Goal: Task Accomplishment & Management: Complete application form

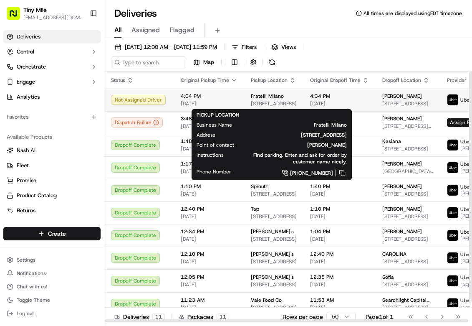
click at [292, 99] on div "Fratelli Milano" at bounding box center [274, 96] width 46 height 7
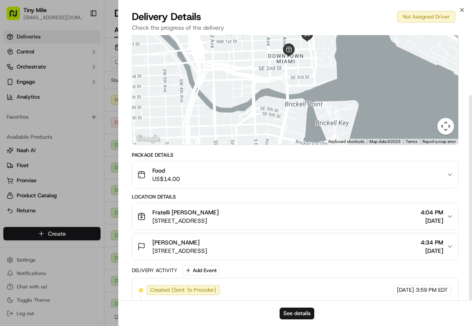
scroll to position [78, 0]
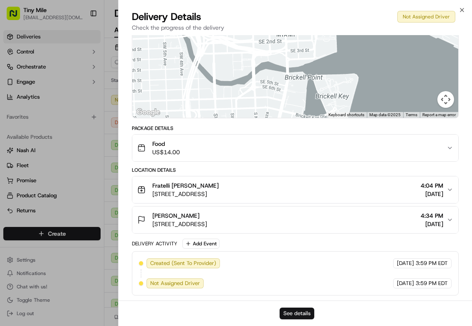
click at [303, 312] on button "See details" at bounding box center [297, 313] width 35 height 12
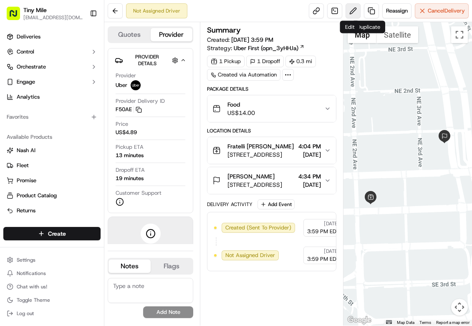
click at [353, 12] on button at bounding box center [353, 10] width 15 height 15
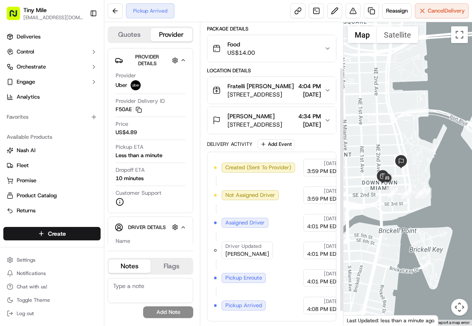
scroll to position [73, 0]
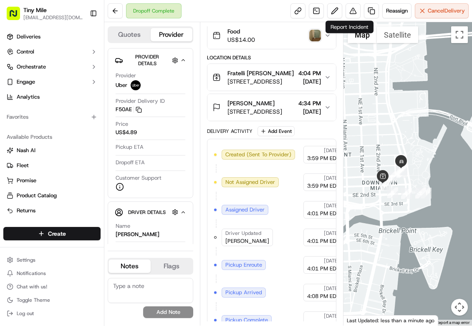
click at [271, 8] on div "Dropoff Complete Reassign Cancel Delivery" at bounding box center [288, 11] width 368 height 22
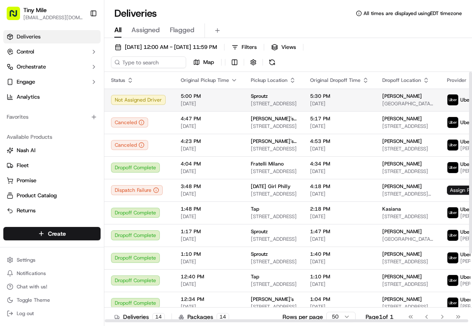
click at [276, 105] on span "40 SW 12th St, Miami, FL 33130, USA" at bounding box center [274, 103] width 46 height 7
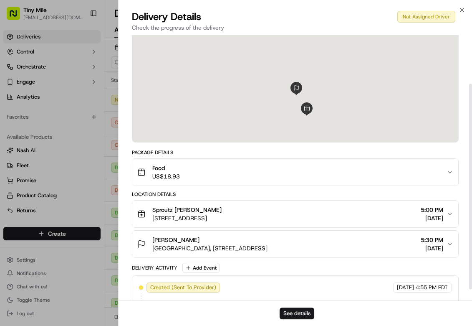
scroll to position [63, 0]
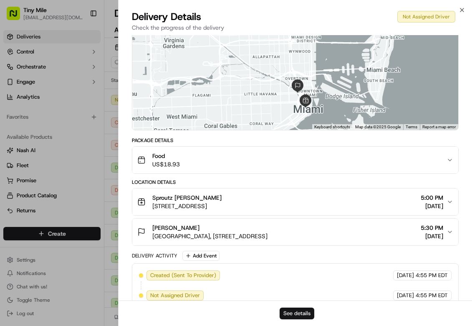
click at [297, 311] on button "See details" at bounding box center [297, 313] width 35 height 12
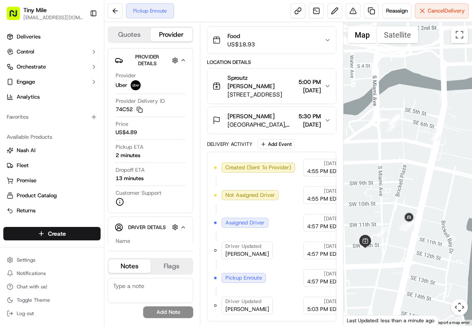
scroll to position [63, 0]
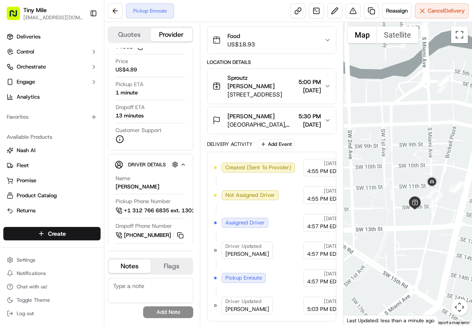
drag, startPoint x: 377, startPoint y: 212, endPoint x: 479, endPoint y: 172, distance: 109.4
click at [472, 172] on html "Tiny Mile veelugtu@gmail.com Toggle Sidebar Deliveries Control Orchestrate Enga…" at bounding box center [236, 163] width 472 height 326
click at [401, 163] on div at bounding box center [408, 173] width 129 height 303
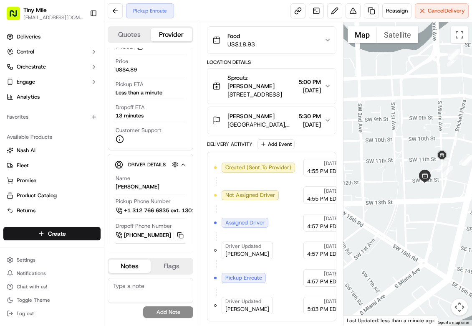
drag, startPoint x: 464, startPoint y: 192, endPoint x: 408, endPoint y: 216, distance: 60.6
click at [408, 216] on div at bounding box center [408, 173] width 129 height 303
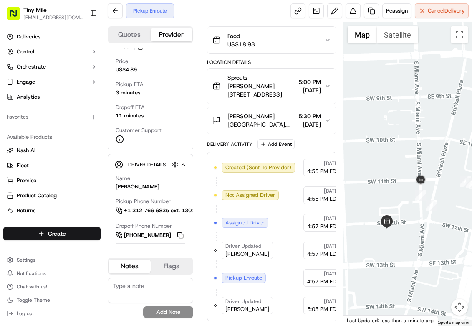
drag, startPoint x: 385, startPoint y: 202, endPoint x: 392, endPoint y: 192, distance: 12.3
click at [392, 192] on div at bounding box center [408, 173] width 129 height 303
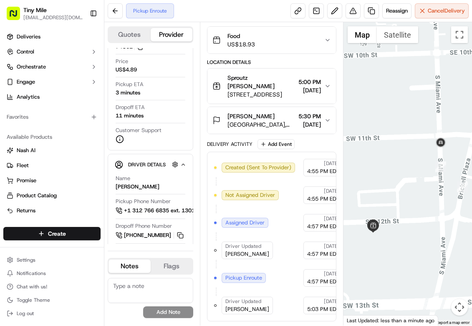
drag, startPoint x: 391, startPoint y: 230, endPoint x: 415, endPoint y: 232, distance: 24.4
click at [415, 232] on div at bounding box center [408, 173] width 129 height 303
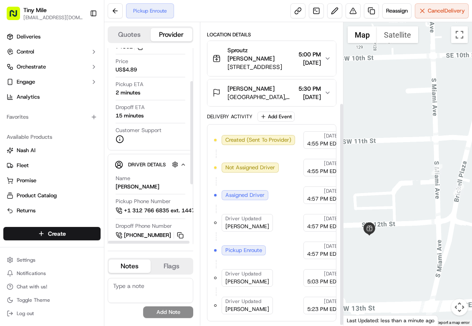
scroll to position [109, 0]
click at [394, 177] on div at bounding box center [408, 173] width 129 height 303
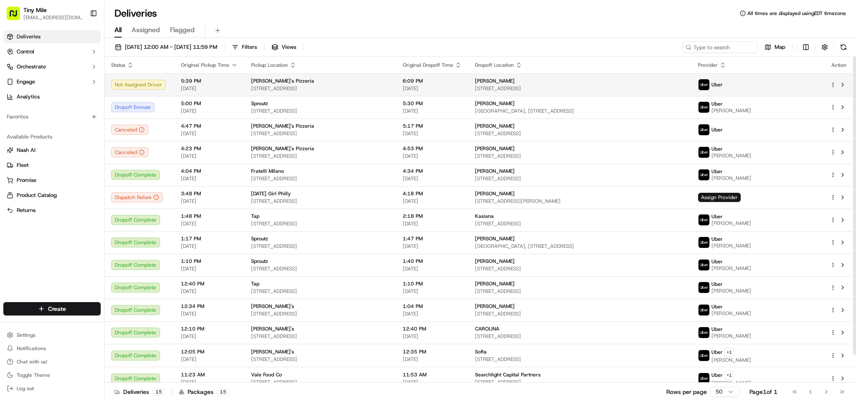
click at [472, 84] on html "Tiny Mile [EMAIL_ADDRESS][DOMAIN_NAME] Toggle Sidebar Deliveries Control Orches…" at bounding box center [428, 200] width 856 height 401
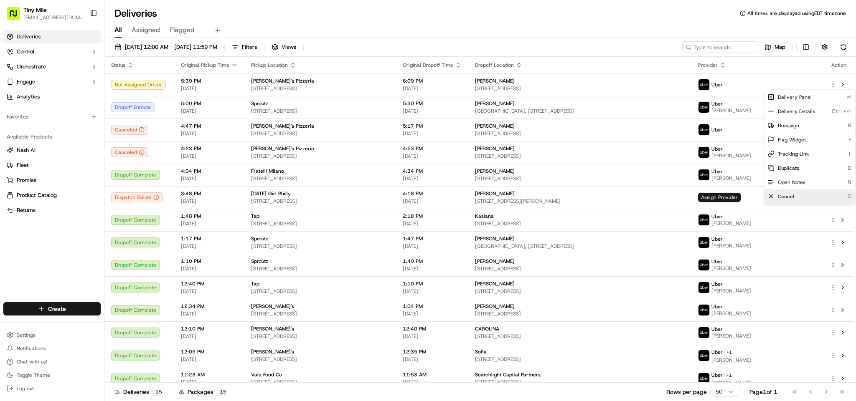
click at [472, 197] on span "Cancel" at bounding box center [786, 196] width 16 height 7
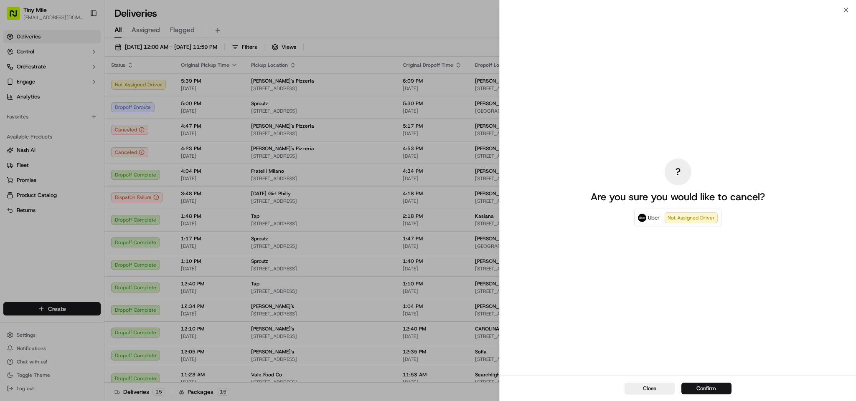
click at [472, 325] on button "Confirm" at bounding box center [706, 389] width 50 height 12
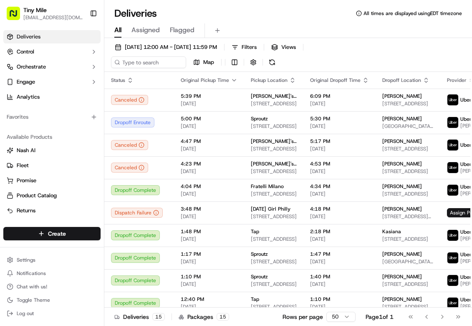
click at [226, 20] on div "All Assigned Flagged" at bounding box center [288, 29] width 368 height 18
click at [315, 7] on div "Deliveries All times are displayed using EDT timezone" at bounding box center [288, 13] width 368 height 13
click at [46, 226] on div "Create" at bounding box center [52, 233] width 104 height 20
click at [53, 232] on html "Tiny Mile veelugtu@gmail.com Toggle Sidebar Deliveries Control Orchestrate Enga…" at bounding box center [236, 163] width 472 height 326
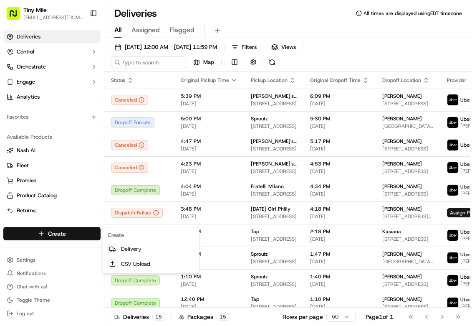
click at [51, 233] on html "Tiny Mile veelugtu@gmail.com Toggle Sidebar Deliveries Control Orchestrate Enga…" at bounding box center [236, 163] width 472 height 326
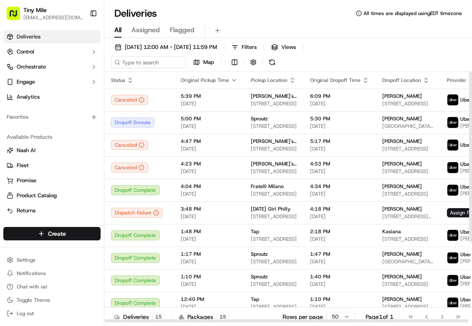
click at [259, 20] on div "All Assigned Flagged" at bounding box center [288, 29] width 368 height 18
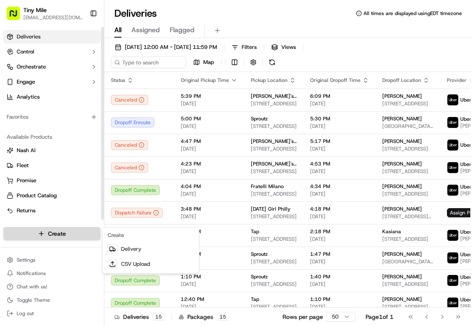
click at [39, 233] on html "Tiny Mile veelugtu@gmail.com Toggle Sidebar Deliveries Control Orchestrate Enga…" at bounding box center [236, 163] width 472 height 326
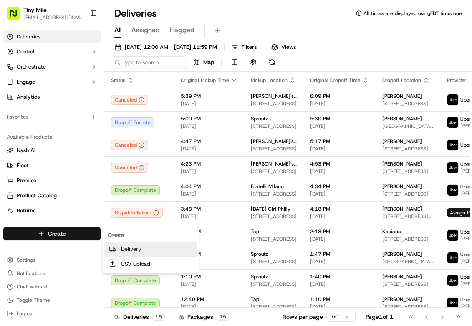
click at [158, 254] on link "Delivery" at bounding box center [150, 248] width 93 height 15
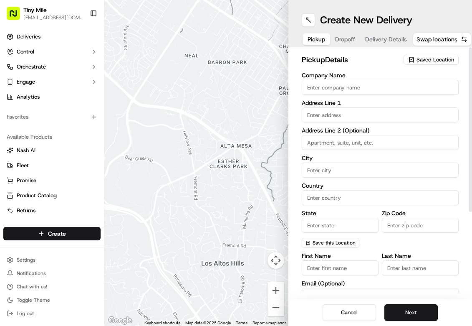
click at [427, 57] on span "Saved Location" at bounding box center [436, 60] width 38 height 8
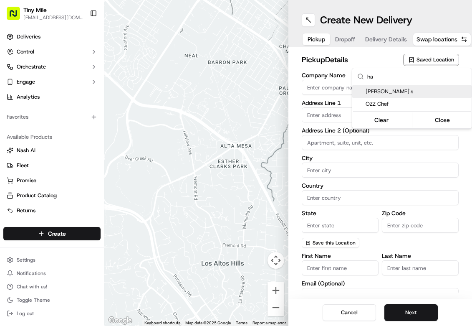
type input "ha"
click at [414, 93] on span "[PERSON_NAME]'s" at bounding box center [417, 92] width 103 height 8
type input "[PERSON_NAME]'s"
type input "1250 S Miami Ave"
type input "#4"
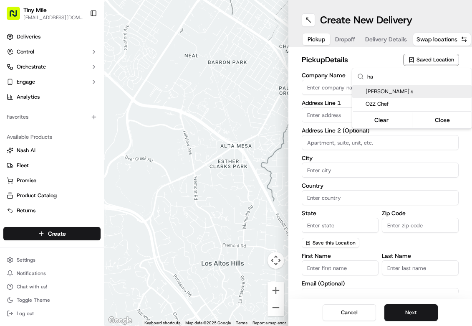
type input "Miami"
type input "US"
type input "FL"
type input "33130"
type input "+1 786 783 4466"
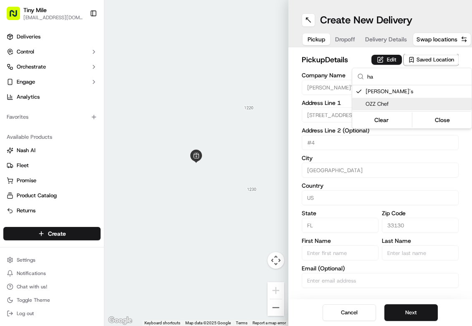
click at [397, 282] on html "Tiny Mile veelugtu@gmail.com Toggle Sidebar Deliveries Control Orchestrate Enga…" at bounding box center [236, 163] width 472 height 326
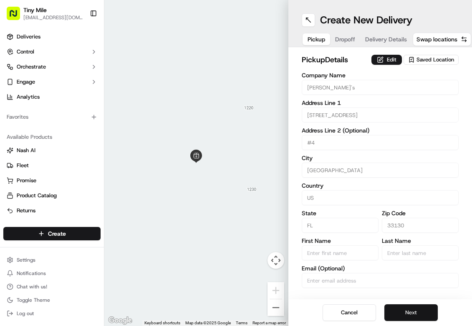
click at [415, 312] on button "Next" at bounding box center [411, 312] width 53 height 17
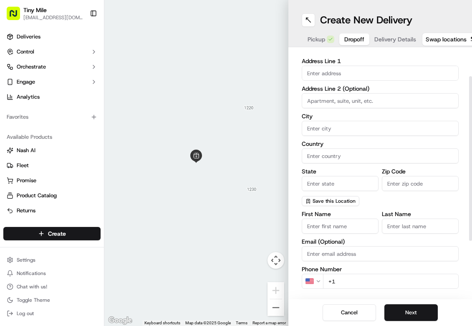
scroll to position [63, 0]
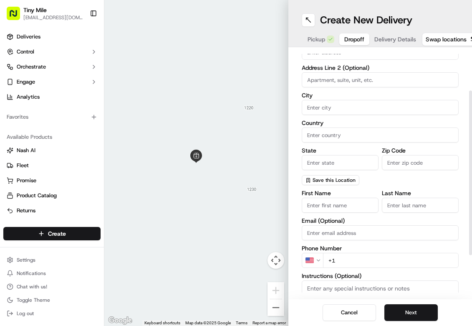
click at [326, 200] on input "First Name" at bounding box center [340, 205] width 77 height 15
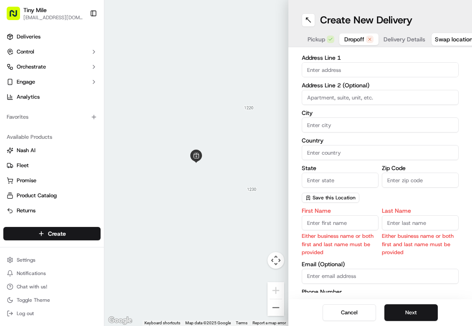
scroll to position [81, 0]
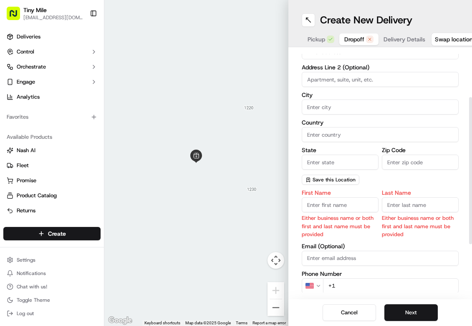
click at [322, 208] on input "First Name" at bounding box center [340, 204] width 77 height 15
paste input "[PERSON_NAME]"
click at [322, 204] on input "[PERSON_NAME]" at bounding box center [340, 204] width 77 height 15
click at [330, 202] on input "[PERSON_NAME]" at bounding box center [340, 204] width 77 height 15
click at [330, 202] on input "Shweta Anjan" at bounding box center [340, 204] width 77 height 15
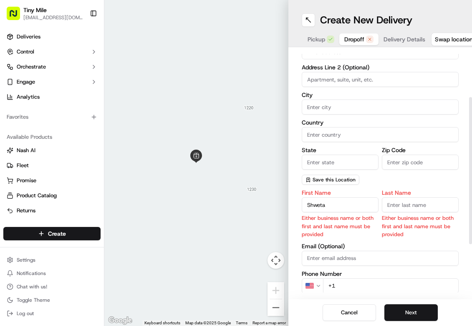
type input "Shweta"
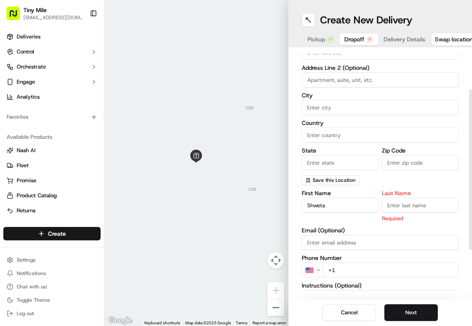
click at [408, 203] on input "Last Name" at bounding box center [420, 205] width 77 height 15
paste input "Anjan"
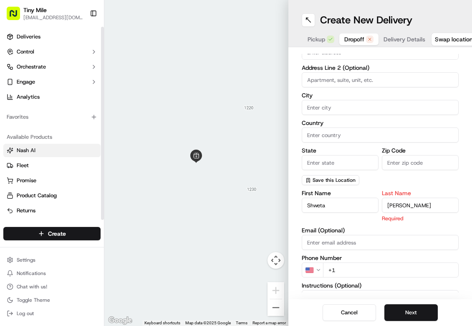
type input "Anjan"
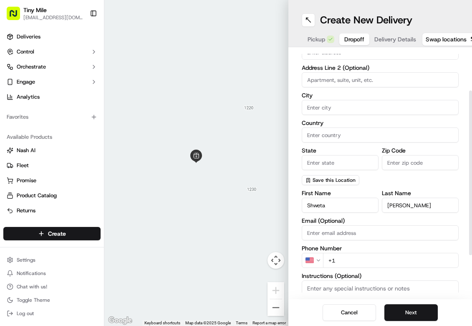
click at [346, 257] on input "+1" at bounding box center [391, 260] width 136 height 15
paste input "tel"
click at [342, 257] on input "+" at bounding box center [391, 260] width 136 height 15
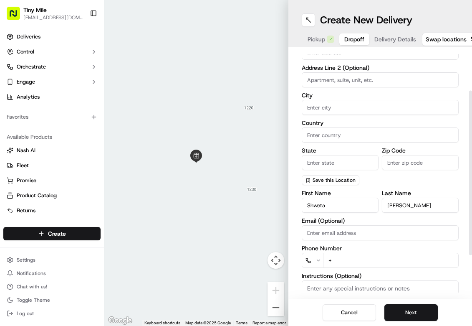
paste input "1 716 866 1883"
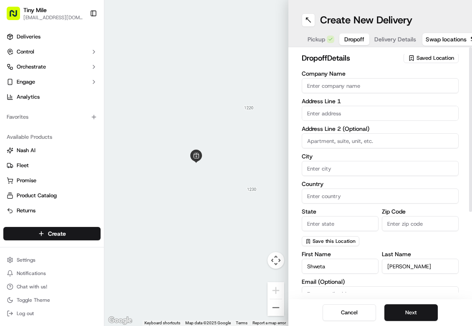
scroll to position [0, 0]
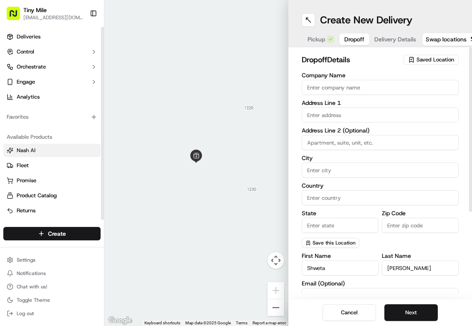
type input "+1 716 866 1883"
click at [322, 113] on input "text" at bounding box center [380, 114] width 157 height 15
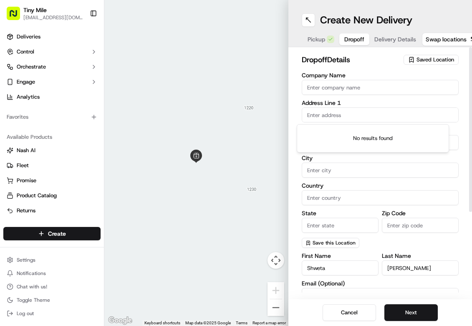
paste input "335 S Biscayne Blvd"
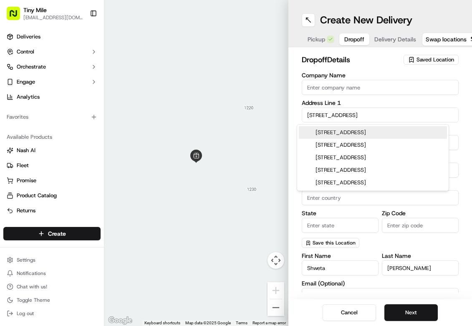
click at [387, 135] on div "335 S Biscayne Blvd, Miami, FL" at bounding box center [373, 132] width 148 height 13
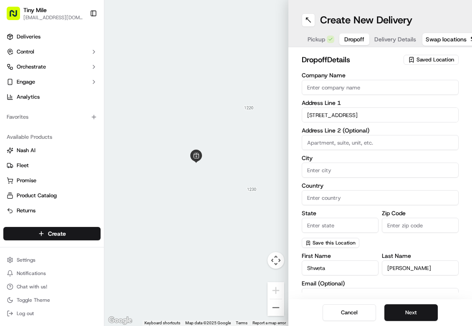
type input "335 S Biscayne Blvd, Miami, FL 33131, USA"
type input "Miami"
type input "United States"
type input "FL"
type input "33131"
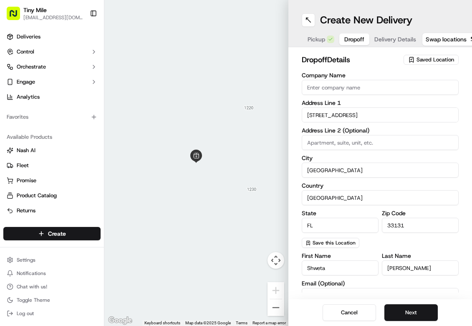
type input "335 South Biscayne Boulevard"
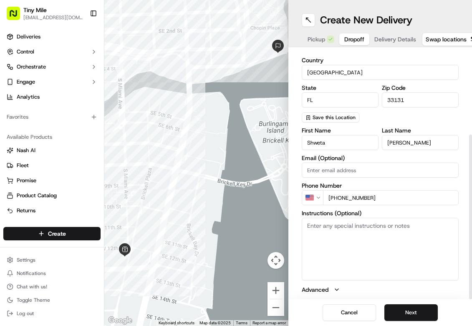
scroll to position [127, 0]
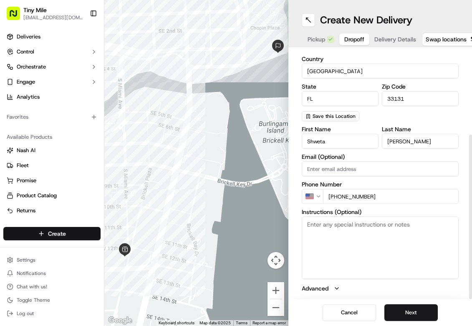
type input "#3505"
click at [368, 240] on textarea "Instructions (Optional)" at bounding box center [380, 247] width 157 height 63
paste textarea "#3505 Delivery notes:Leave at my door"
type textarea "#3505 Delivery notes:Leave at my door"
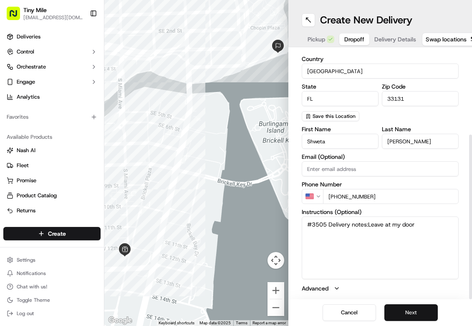
click at [400, 304] on button "Next" at bounding box center [411, 312] width 53 height 17
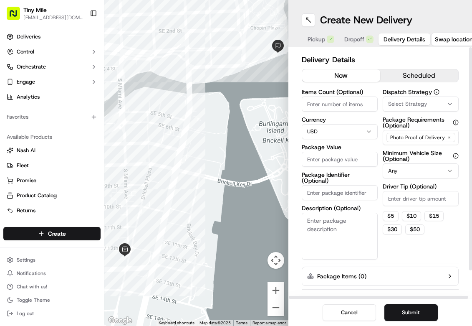
scroll to position [0, 0]
click at [334, 157] on input "Package Value" at bounding box center [340, 159] width 76 height 15
type input "58.65"
click at [427, 200] on input "Driver Tip (Optional)" at bounding box center [421, 198] width 76 height 15
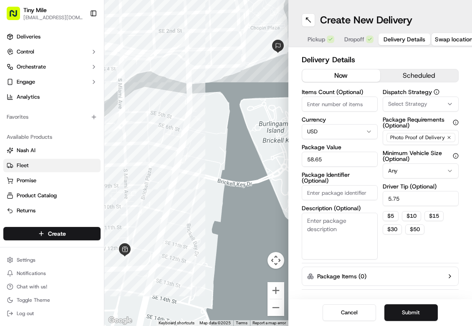
type input "5.75"
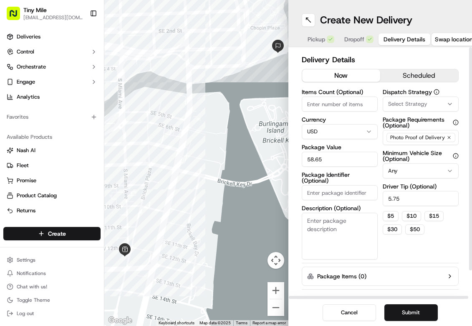
click at [326, 194] on input "Package Identifier (Optional)" at bounding box center [340, 192] width 76 height 15
paste input "c65afe56"
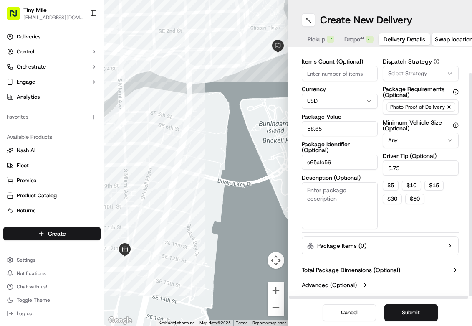
scroll to position [9, 0]
type input "c65afe56"
click at [414, 236] on button "Package Items ( 0 )" at bounding box center [380, 245] width 157 height 19
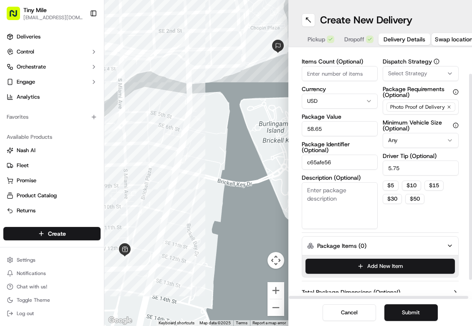
click at [404, 236] on button "Package Items ( 0 )" at bounding box center [380, 245] width 157 height 19
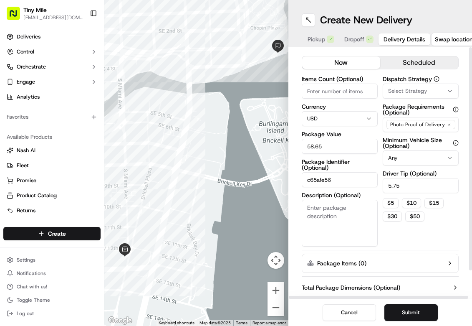
scroll to position [0, 0]
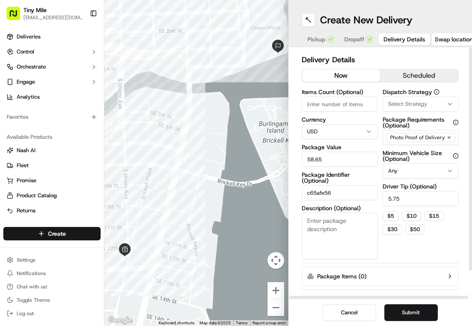
click at [337, 97] on input "Items Count (Optional)" at bounding box center [340, 103] width 76 height 15
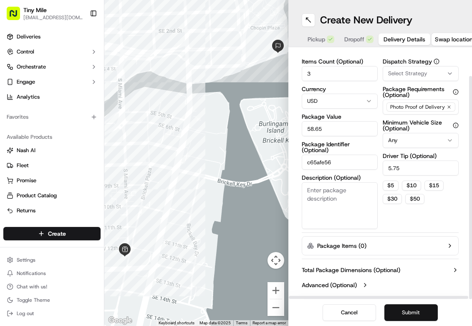
type input "3"
click at [403, 304] on button "Submit" at bounding box center [411, 312] width 53 height 17
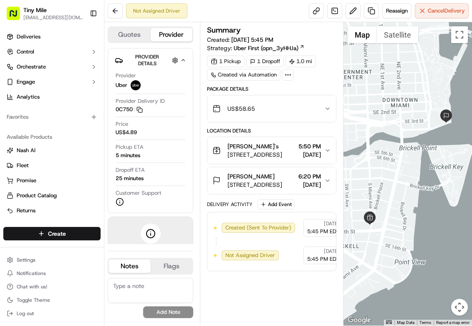
click at [323, 178] on div "Shweta Anjan 335 S Biscayne Blvd #3505, Miami, FL 33131, USA 6:20 PM 09/19/2025" at bounding box center [269, 180] width 112 height 17
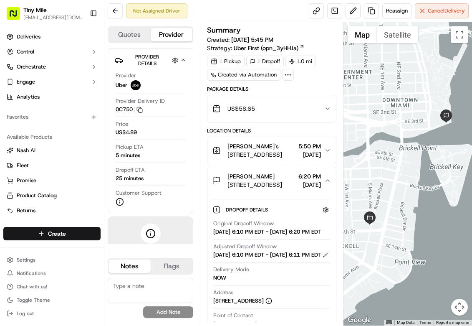
scroll to position [63, 0]
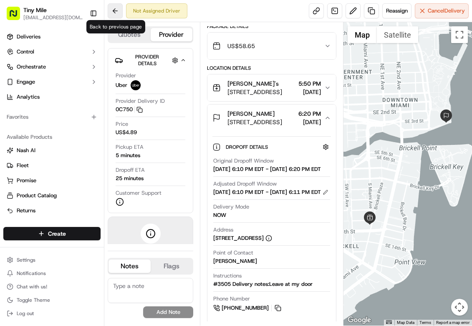
click at [119, 10] on button at bounding box center [115, 10] width 15 height 15
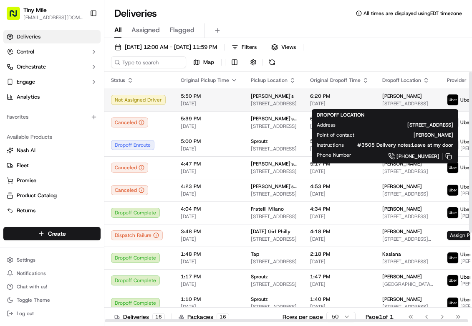
click at [410, 94] on div "Shweta Anjan" at bounding box center [408, 96] width 51 height 7
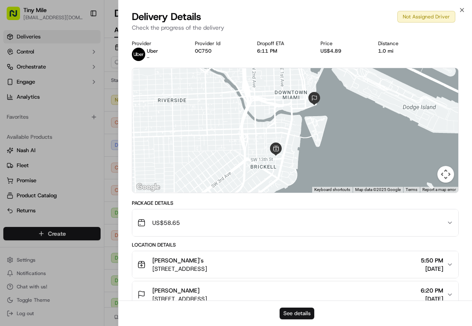
click at [305, 315] on button "See details" at bounding box center [297, 313] width 35 height 12
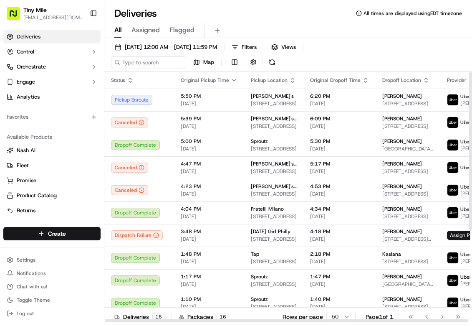
click at [259, 16] on div "Deliveries All times are displayed using EDT timezone" at bounding box center [288, 13] width 368 height 13
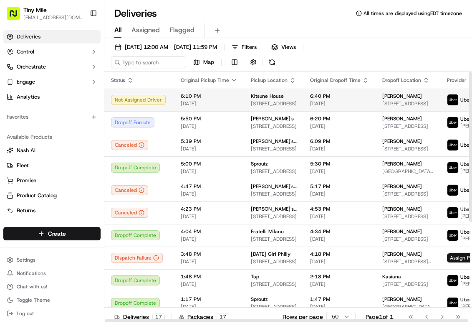
click at [412, 99] on div "Nicole" at bounding box center [408, 96] width 51 height 7
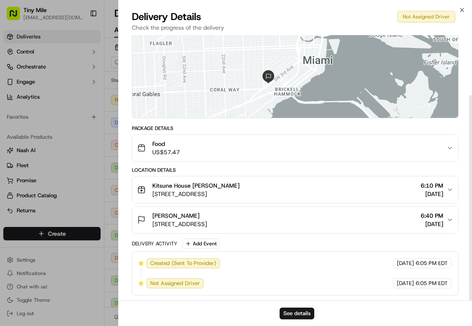
scroll to position [78, 0]
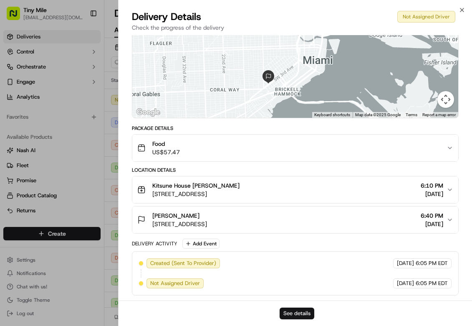
click at [289, 312] on button "See details" at bounding box center [297, 313] width 35 height 12
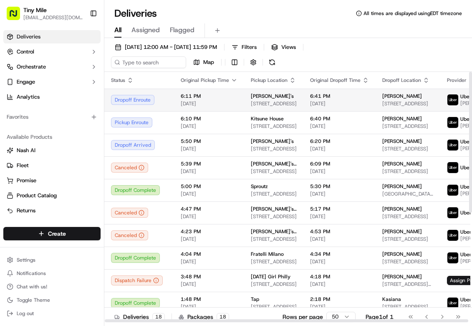
click at [390, 91] on td "Christopher 1111 SW 1st Ave APT 2921, Miami, FL 33130, USA" at bounding box center [408, 100] width 65 height 23
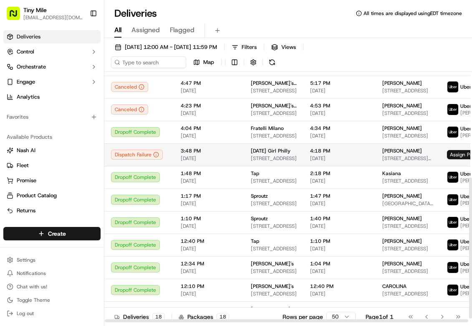
scroll to position [0, 0]
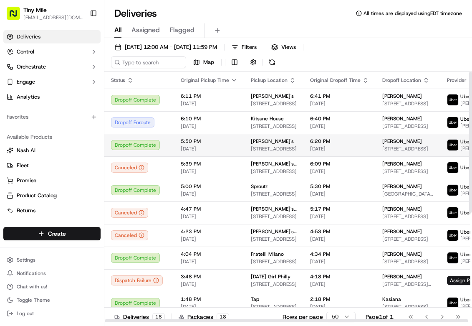
click at [170, 148] on td "Dropoff Complete" at bounding box center [139, 145] width 70 height 23
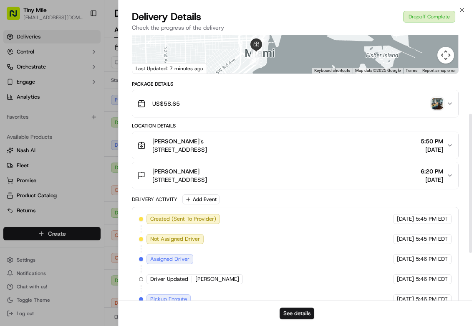
scroll to position [116, 0]
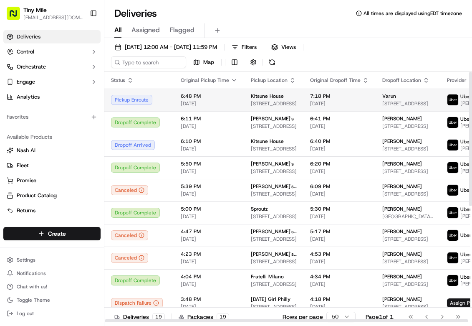
click at [151, 98] on div "Pickup Enroute" at bounding box center [139, 100] width 56 height 10
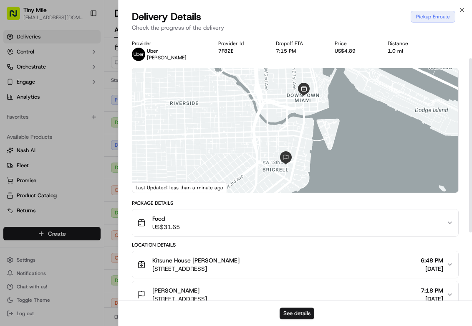
scroll to position [138, 0]
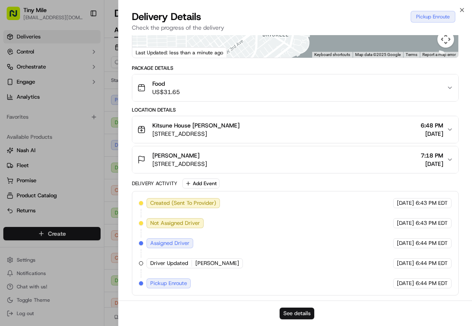
click at [307, 312] on button "See details" at bounding box center [297, 313] width 35 height 12
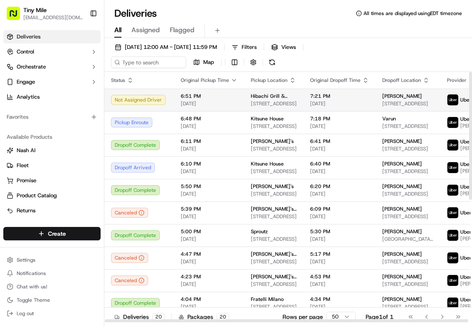
click at [148, 99] on div "Not Assigned Driver" at bounding box center [139, 100] width 56 height 10
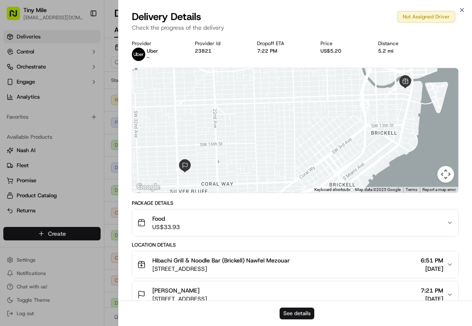
click at [300, 307] on button "See details" at bounding box center [297, 313] width 35 height 12
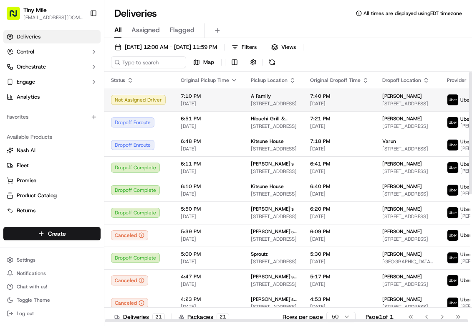
click at [412, 94] on div "Javier" at bounding box center [408, 96] width 51 height 7
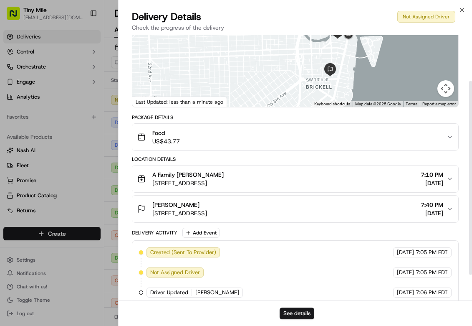
scroll to position [98, 0]
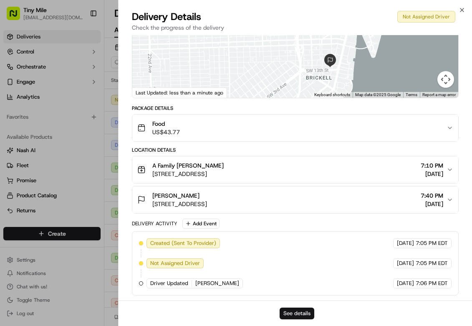
click at [294, 310] on button "See details" at bounding box center [297, 313] width 35 height 12
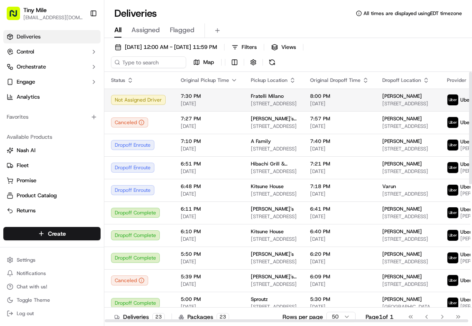
click at [291, 98] on div "Fratelli Milano" at bounding box center [274, 96] width 46 height 7
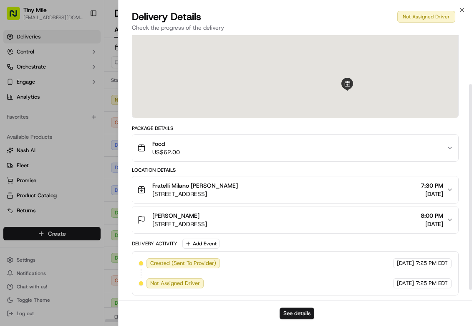
scroll to position [78, 0]
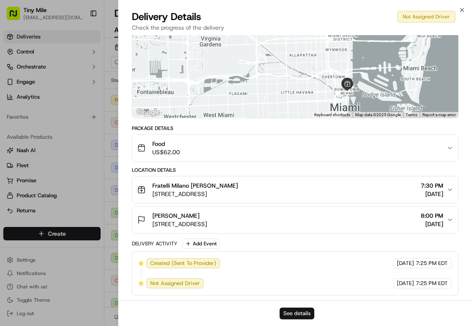
click at [294, 316] on button "See details" at bounding box center [297, 313] width 35 height 12
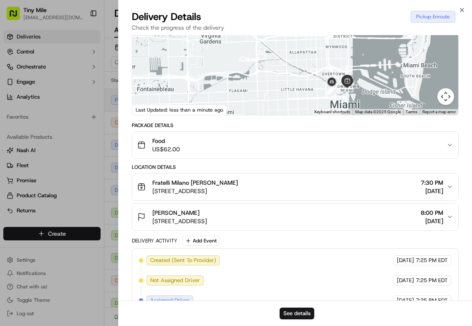
drag, startPoint x: 99, startPoint y: 103, endPoint x: 177, endPoint y: 94, distance: 78.1
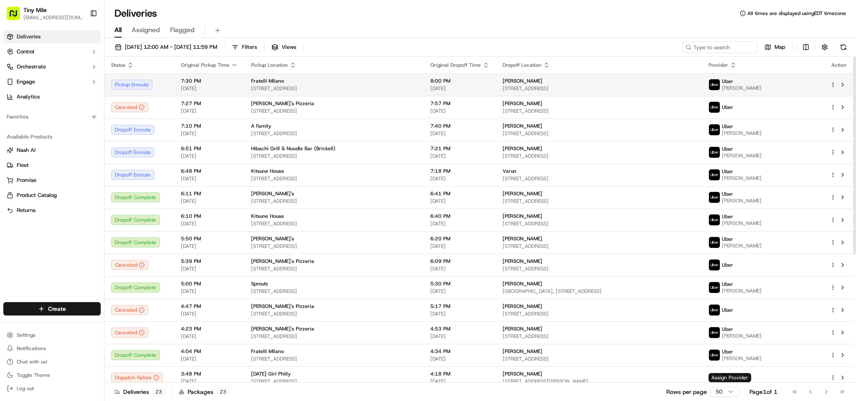
click at [472, 83] on td at bounding box center [838, 85] width 31 height 23
click at [472, 85] on html "Tiny Mile veelugtu@gmail.com Toggle Sidebar Deliveries Control Orchestrate Enga…" at bounding box center [428, 200] width 856 height 401
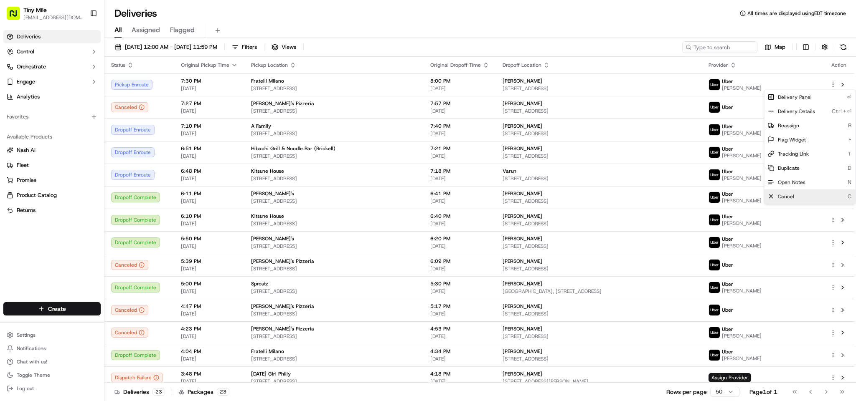
click at [472, 192] on div "Cancel C" at bounding box center [809, 197] width 91 height 14
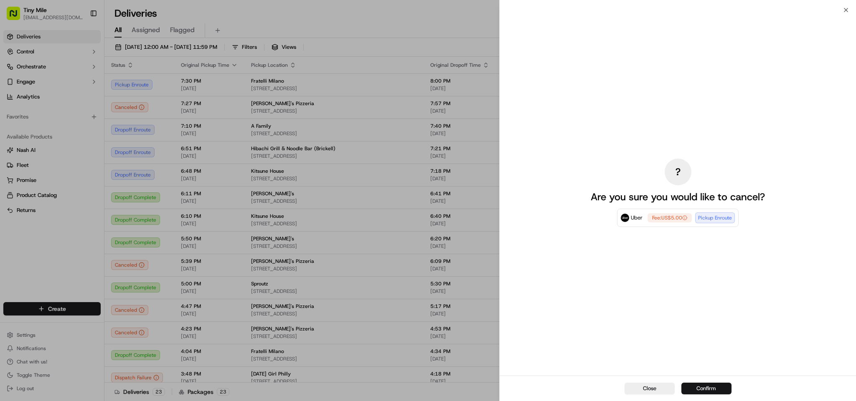
click at [472, 325] on button "Confirm" at bounding box center [706, 389] width 50 height 12
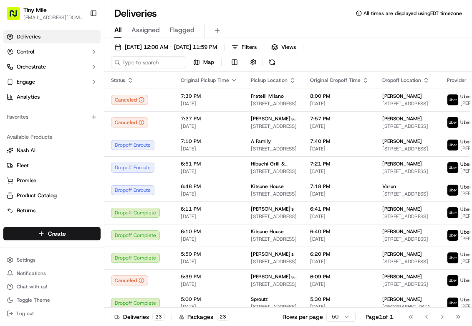
click at [249, 7] on div "Deliveries All times are displayed using EDT timezone" at bounding box center [288, 13] width 368 height 13
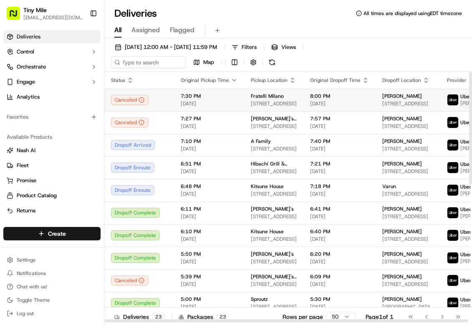
click at [424, 99] on div "Dorcas" at bounding box center [408, 96] width 51 height 7
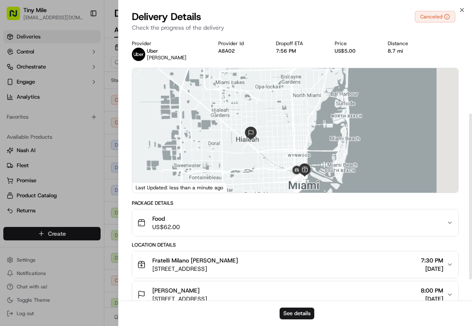
scroll to position [125, 0]
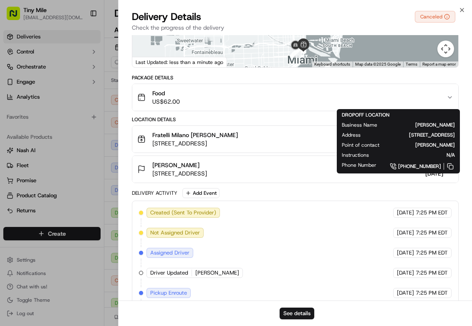
click at [370, 175] on div "Dorcas Dorcas Garcia 298 E 5th St, Hialeah, FL 33010, USA 8:00 PM 09/19/2025" at bounding box center [292, 169] width 310 height 17
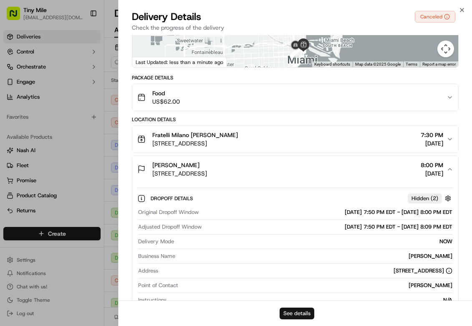
click at [304, 312] on button "See details" at bounding box center [297, 313] width 35 height 12
click at [288, 313] on button "See details" at bounding box center [297, 313] width 35 height 12
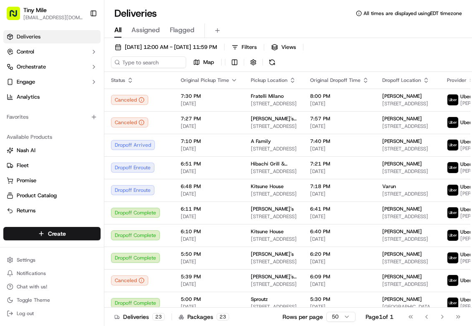
click at [388, 30] on div "All Assigned Flagged" at bounding box center [288, 30] width 368 height 15
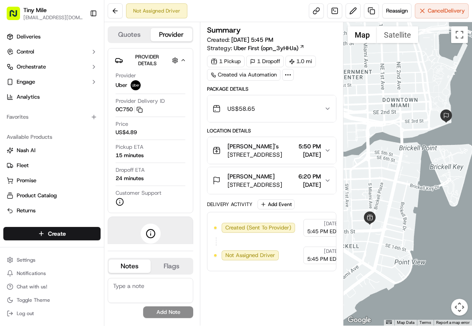
click at [304, 116] on div "US$58.65" at bounding box center [269, 108] width 112 height 17
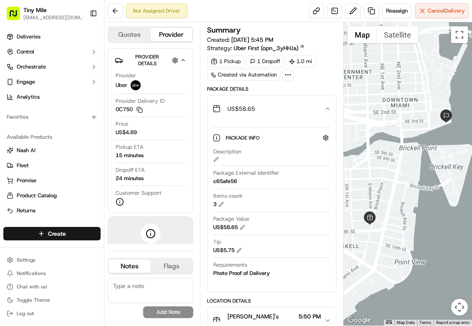
click at [304, 116] on div "US$58.65" at bounding box center [269, 108] width 112 height 17
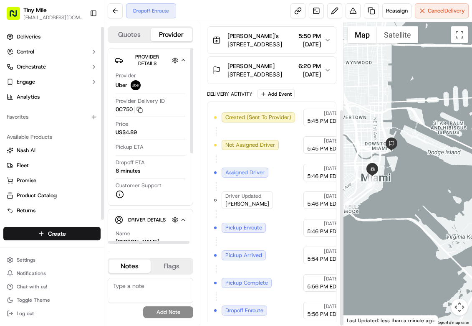
scroll to position [121, 0]
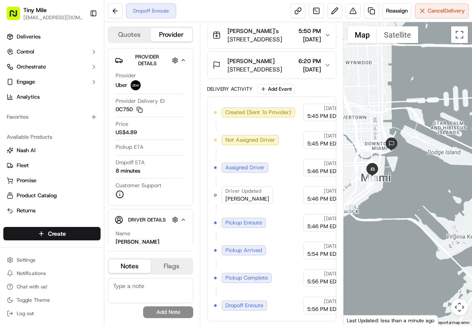
click at [430, 216] on div at bounding box center [408, 173] width 129 height 303
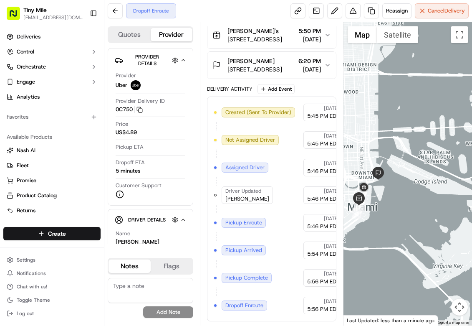
drag, startPoint x: 377, startPoint y: 196, endPoint x: 426, endPoint y: 182, distance: 50.8
click at [426, 182] on div at bounding box center [408, 173] width 129 height 303
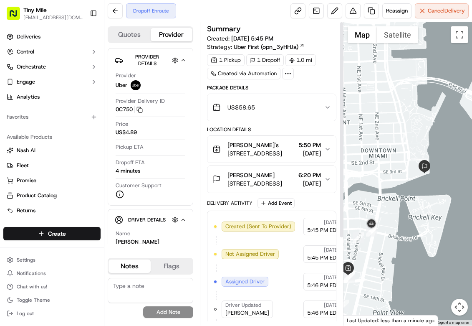
scroll to position [0, 0]
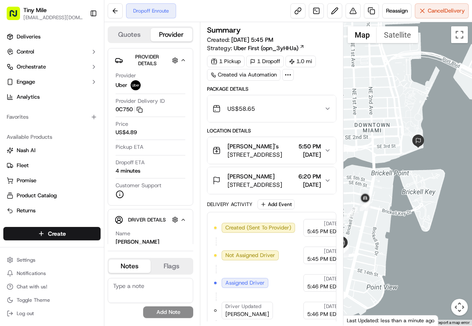
drag, startPoint x: 369, startPoint y: 226, endPoint x: 444, endPoint y: 208, distance: 76.8
click at [444, 208] on div at bounding box center [408, 173] width 129 height 303
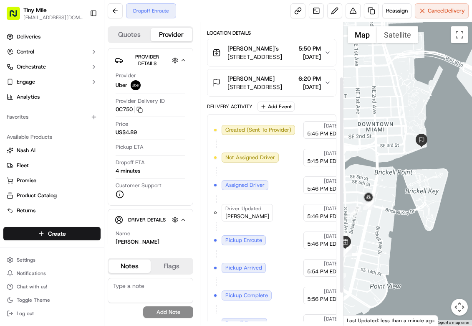
scroll to position [121, 0]
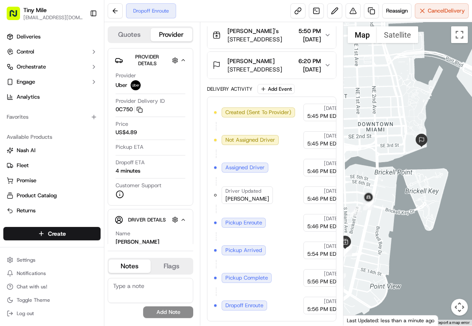
click at [404, 209] on div at bounding box center [408, 173] width 129 height 303
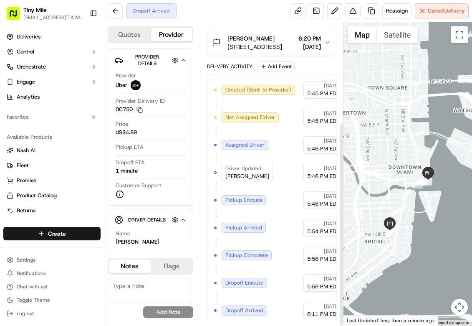
scroll to position [148, 0]
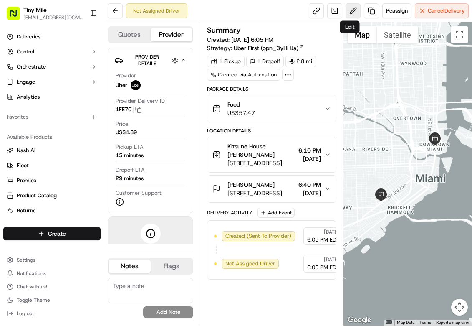
click at [346, 13] on button at bounding box center [353, 10] width 15 height 15
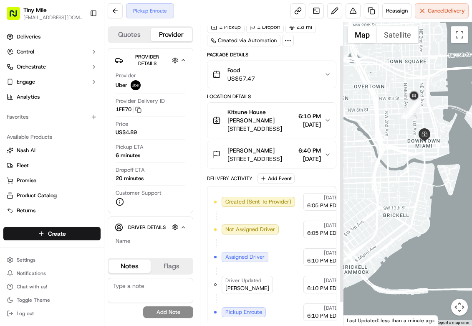
scroll to position [53, 0]
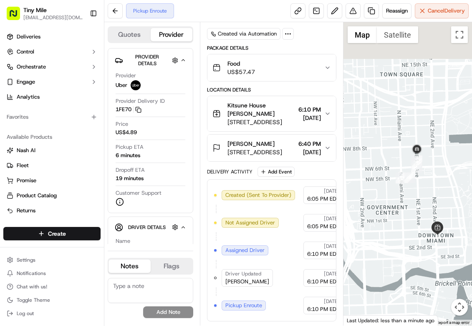
drag, startPoint x: 430, startPoint y: 93, endPoint x: 397, endPoint y: 221, distance: 131.9
click at [397, 221] on div at bounding box center [408, 173] width 129 height 303
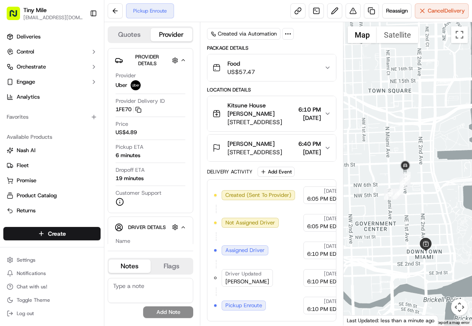
drag, startPoint x: 429, startPoint y: 192, endPoint x: 380, endPoint y: 218, distance: 55.7
click at [405, 217] on div at bounding box center [408, 173] width 129 height 303
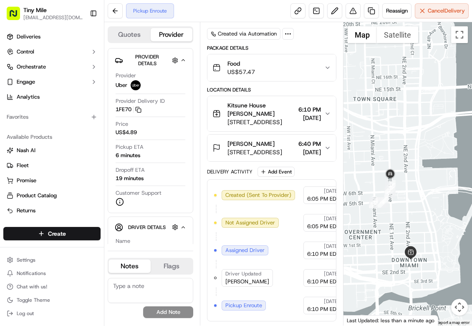
click at [398, 117] on div at bounding box center [408, 173] width 129 height 303
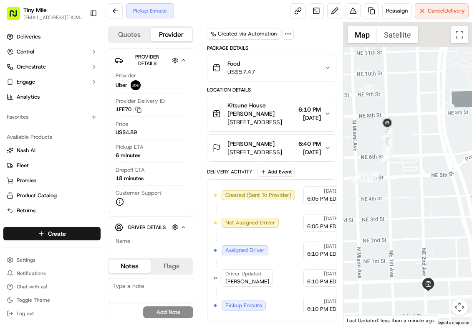
drag, startPoint x: 373, startPoint y: 78, endPoint x: 408, endPoint y: 201, distance: 128.1
click at [408, 201] on div at bounding box center [408, 173] width 129 height 303
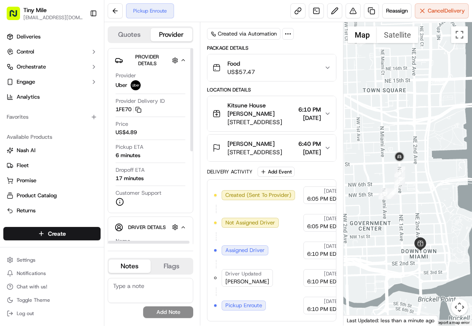
click at [240, 4] on div "Pickup Enroute Reassign Cancel Delivery" at bounding box center [288, 11] width 368 height 22
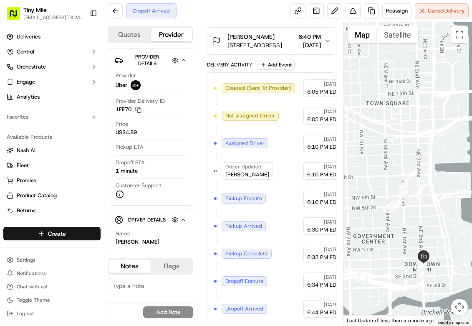
scroll to position [165, 0]
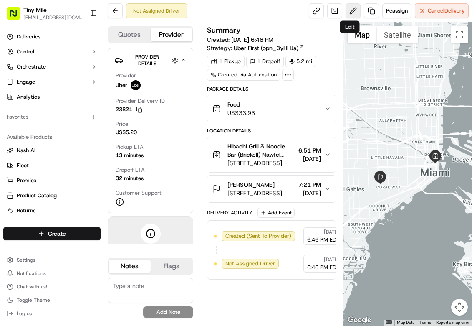
click at [346, 14] on button at bounding box center [353, 10] width 15 height 15
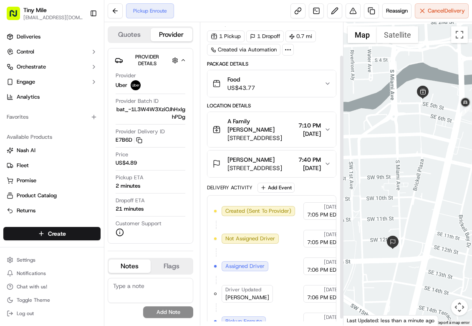
scroll to position [45, 0]
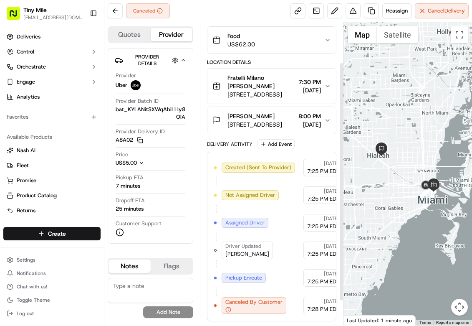
scroll to position [81, 0]
click at [330, 117] on icon "button" at bounding box center [328, 120] width 7 height 7
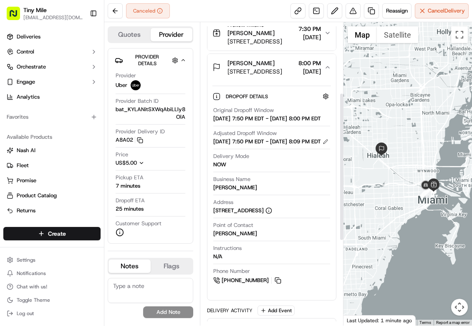
scroll to position [144, 0]
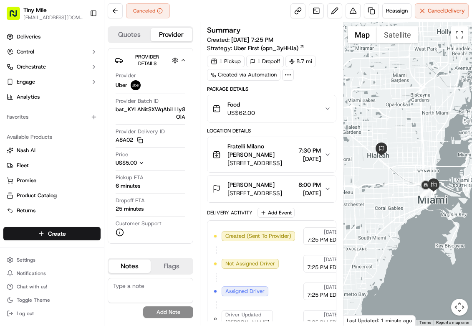
drag, startPoint x: 251, startPoint y: 193, endPoint x: 228, endPoint y: 186, distance: 24.0
click at [228, 186] on span "[PERSON_NAME]" at bounding box center [251, 184] width 47 height 8
copy span "[PERSON_NAME]"
click at [299, 189] on span "8:00 PM" at bounding box center [310, 184] width 23 height 8
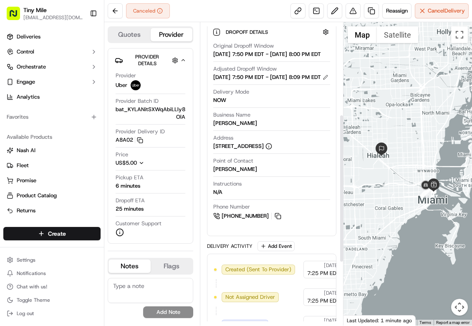
scroll to position [188, 0]
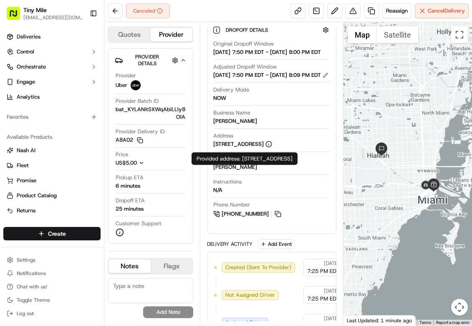
click at [229, 148] on div "[STREET_ADDRESS]" at bounding box center [242, 144] width 59 height 8
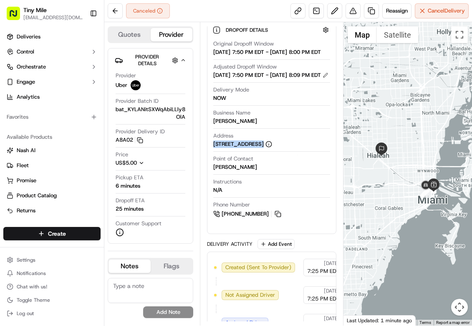
click at [229, 148] on div "[STREET_ADDRESS]" at bounding box center [242, 144] width 59 height 8
copy div "[STREET_ADDRESS]"
click at [277, 218] on button at bounding box center [278, 213] width 9 height 9
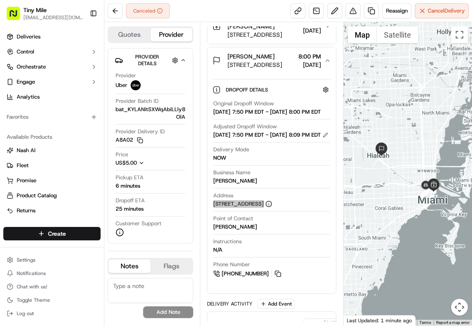
scroll to position [66, 0]
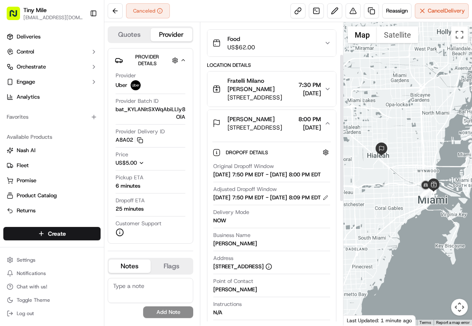
click at [281, 86] on span "Fratelli Milano [PERSON_NAME]" at bounding box center [262, 84] width 68 height 17
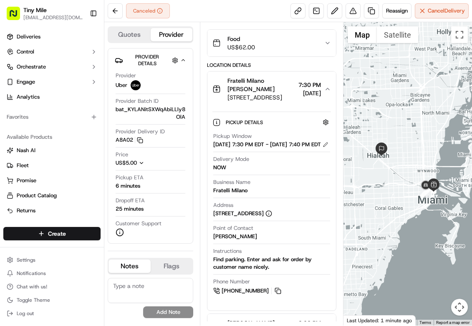
click at [269, 48] on div "Food US$62.00" at bounding box center [269, 43] width 112 height 17
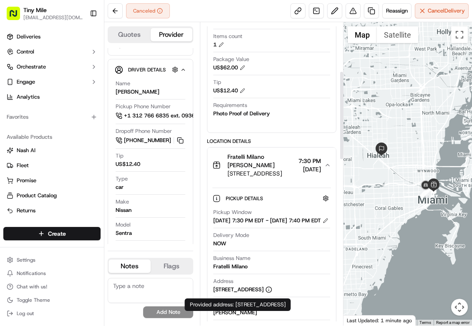
scroll to position [168, 0]
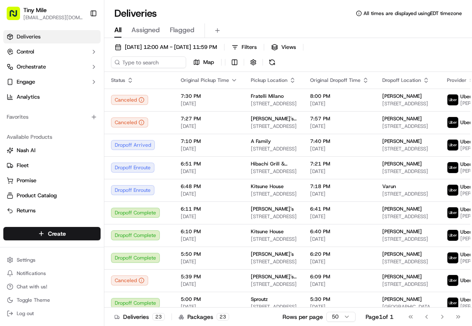
click at [398, 32] on div "All Assigned Flagged" at bounding box center [288, 30] width 368 height 15
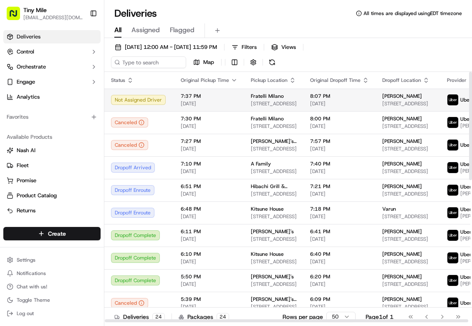
click at [272, 101] on span "[STREET_ADDRESS]" at bounding box center [274, 103] width 46 height 7
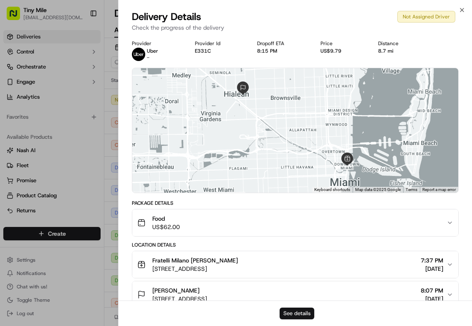
click at [300, 312] on button "See details" at bounding box center [297, 313] width 35 height 12
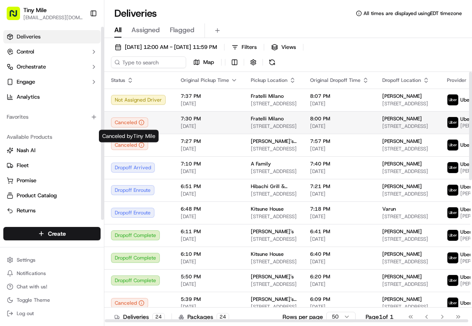
click at [122, 125] on div "Canceled" at bounding box center [129, 122] width 37 height 10
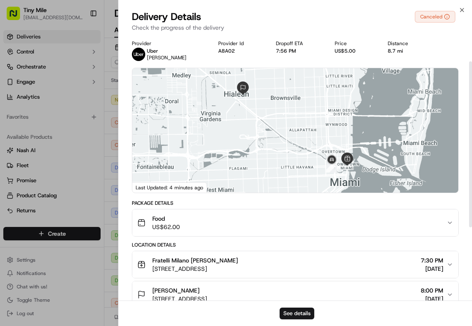
scroll to position [63, 0]
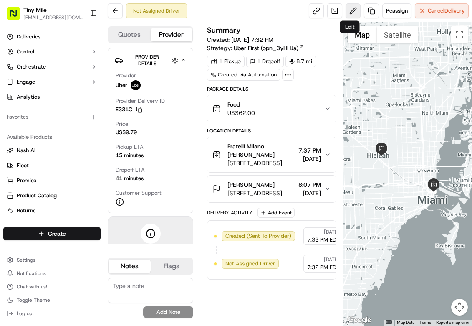
click at [347, 13] on button at bounding box center [353, 10] width 15 height 15
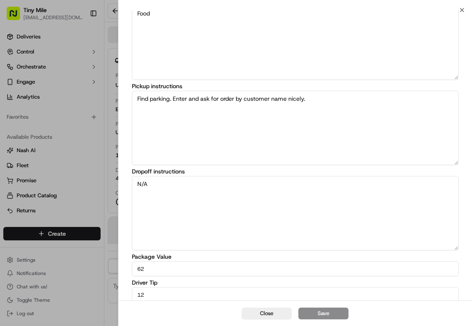
scroll to position [64, 0]
